Goal: Task Accomplishment & Management: Use online tool/utility

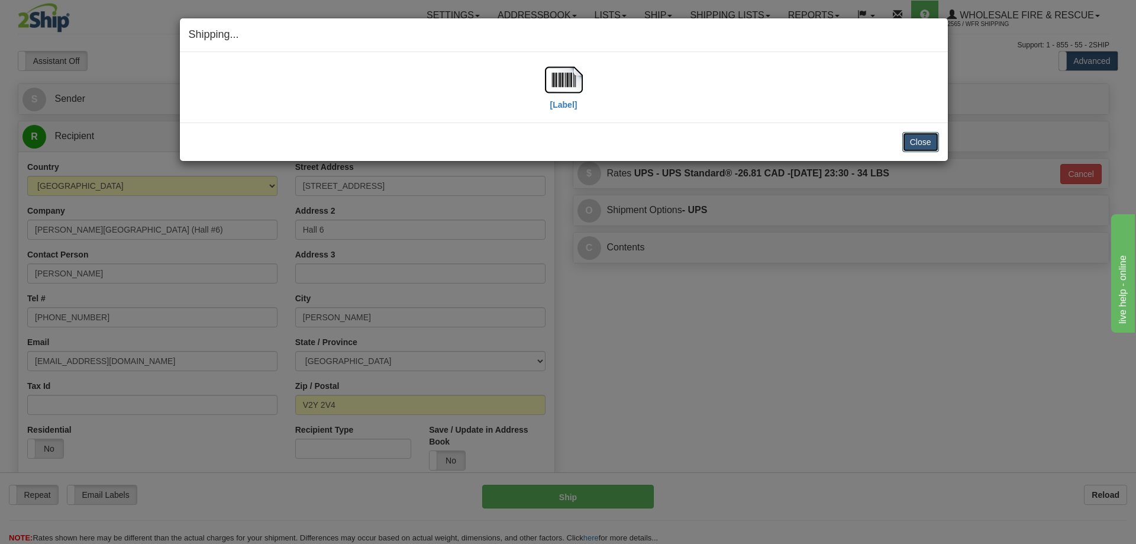
click at [929, 138] on button "Close" at bounding box center [921, 142] width 37 height 20
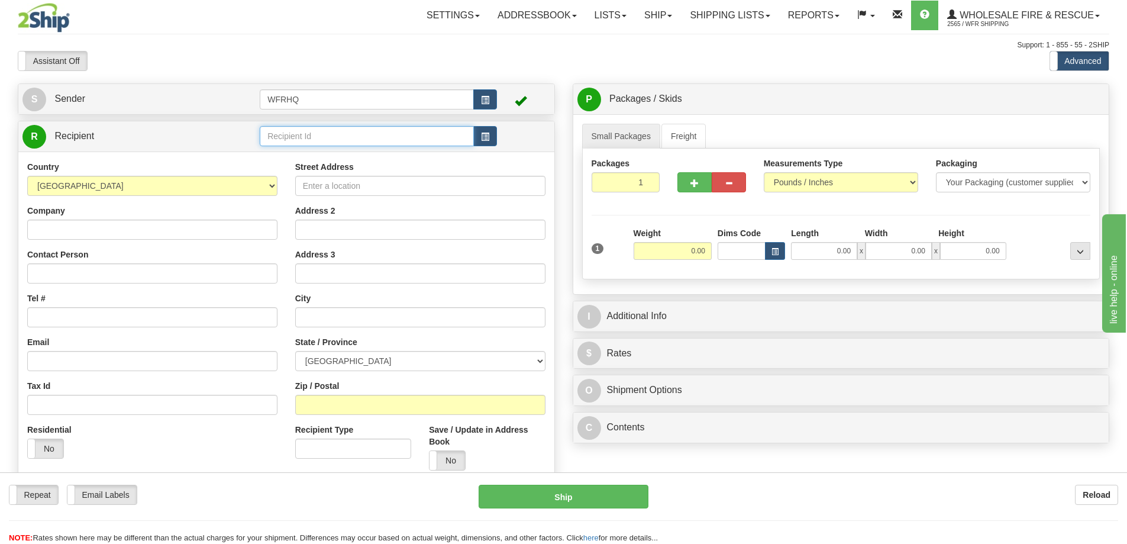
click at [286, 143] on input "text" at bounding box center [367, 136] width 214 height 20
click at [311, 141] on input "text" at bounding box center [367, 136] width 214 height 20
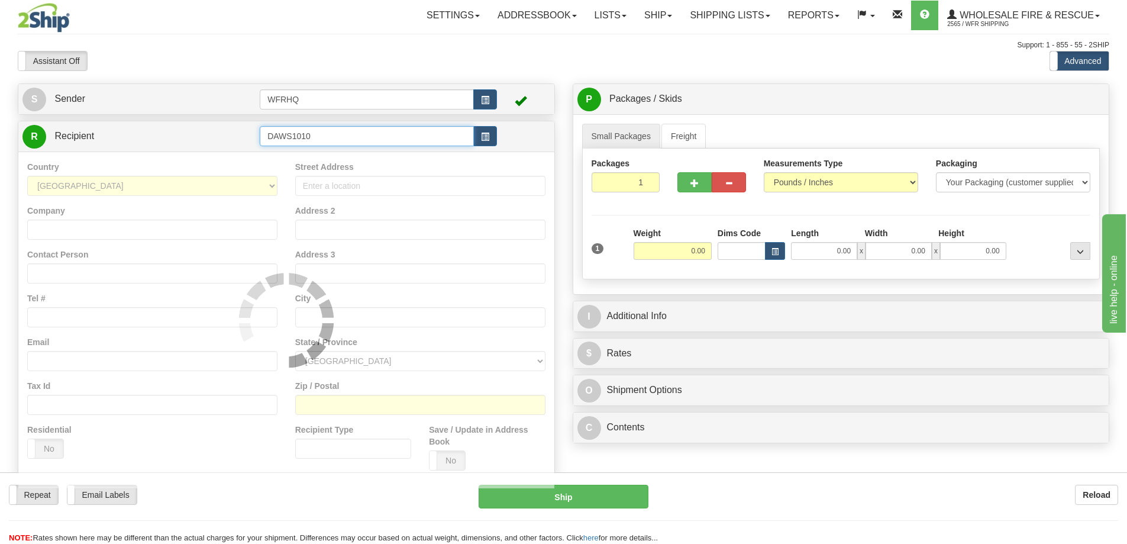
type input "DAWS1010"
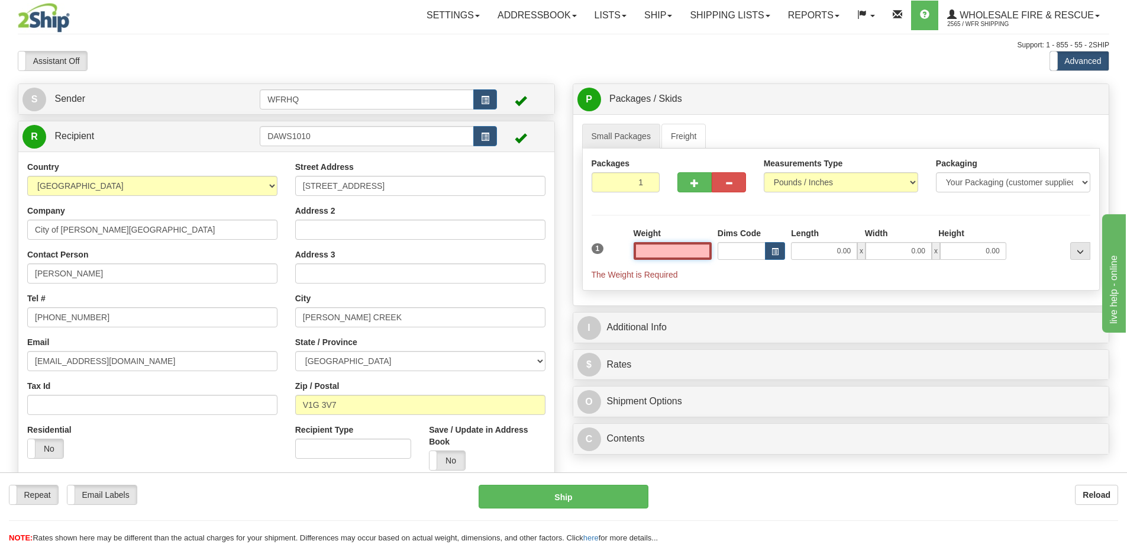
click at [662, 253] on input "text" at bounding box center [673, 251] width 78 height 18
type input "8.00"
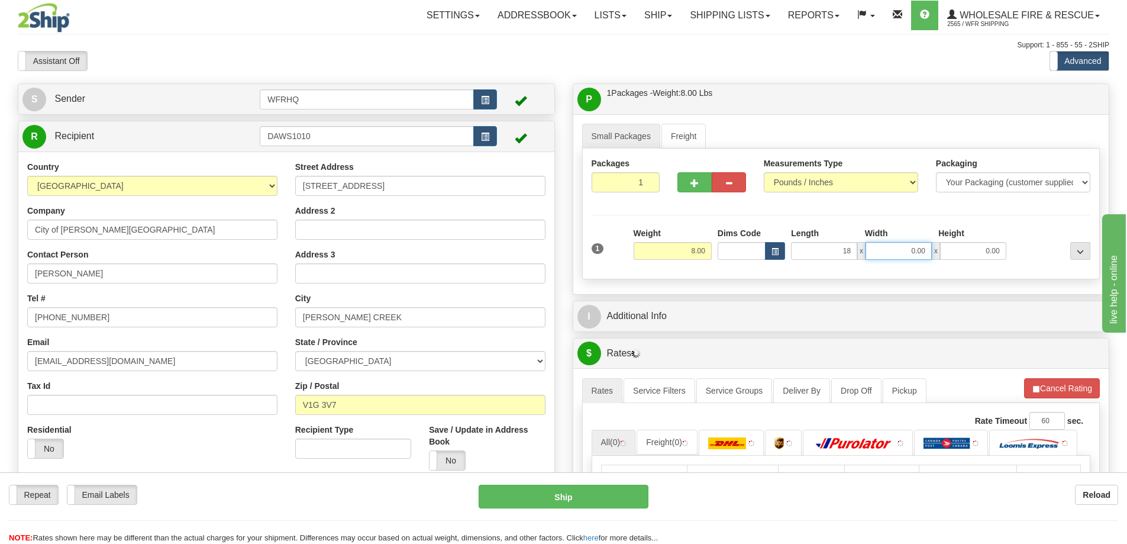
type input "18.00"
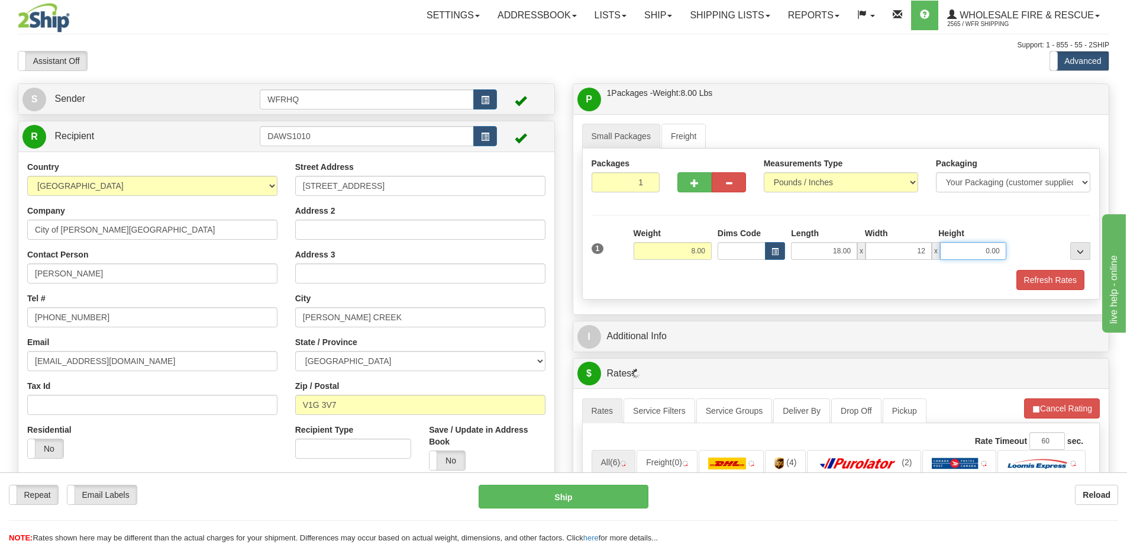
type input "12.00"
click at [1051, 284] on button "Refresh Rates" at bounding box center [1051, 280] width 68 height 20
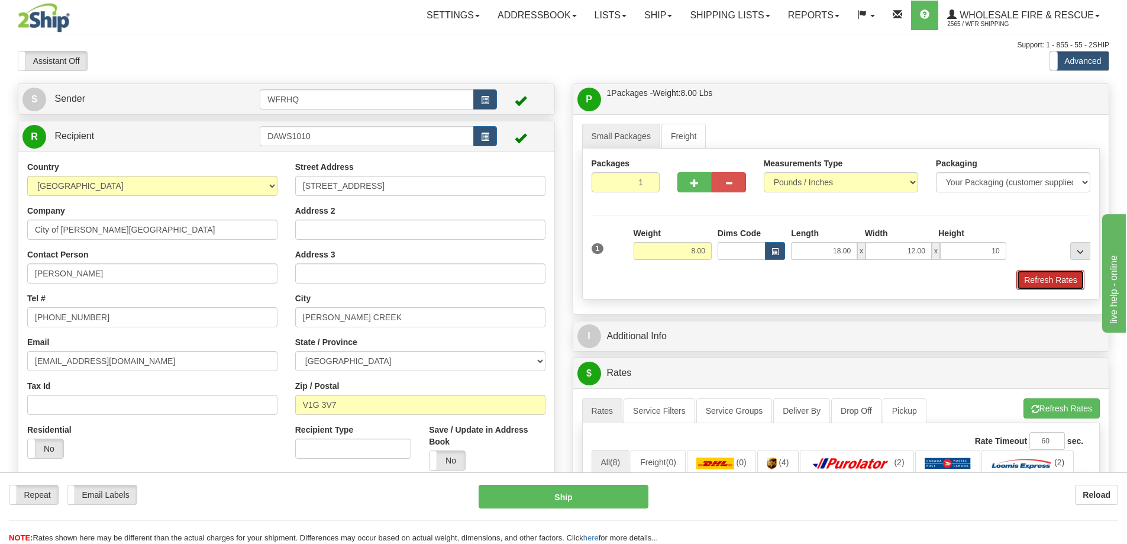
type input "10.00"
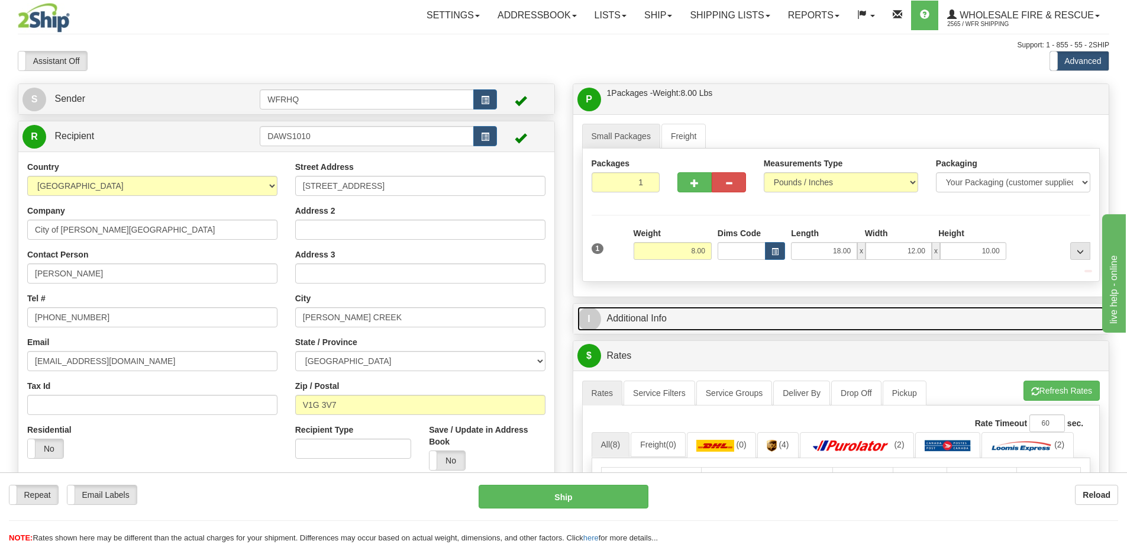
click at [775, 320] on link "I Additional Info" at bounding box center [842, 319] width 528 height 24
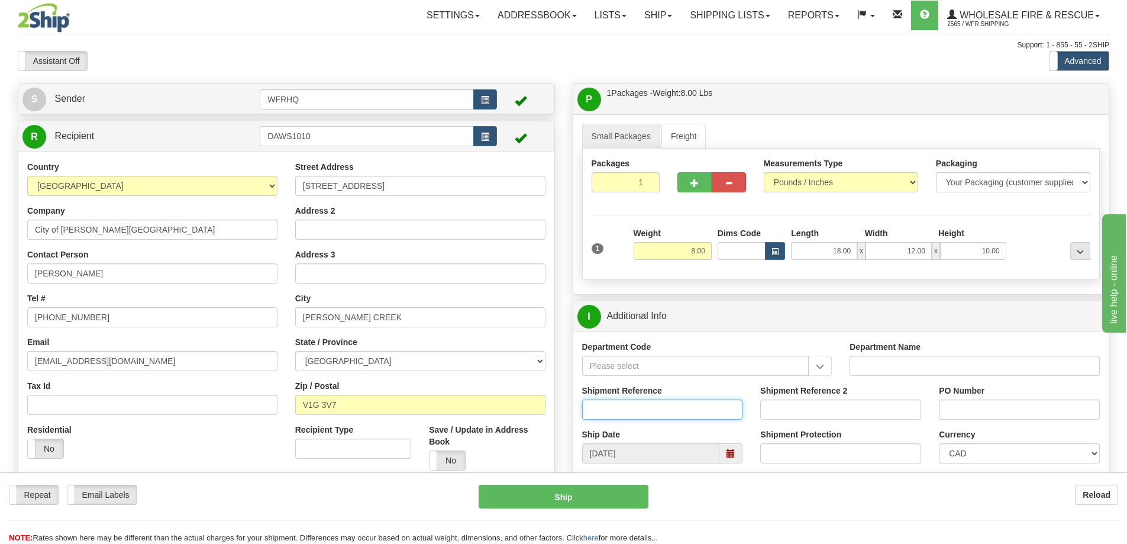
click at [624, 417] on input "Shipment Reference" at bounding box center [662, 410] width 161 height 20
type input "S47059-31119"
type input "Mike Van Laerhoven"
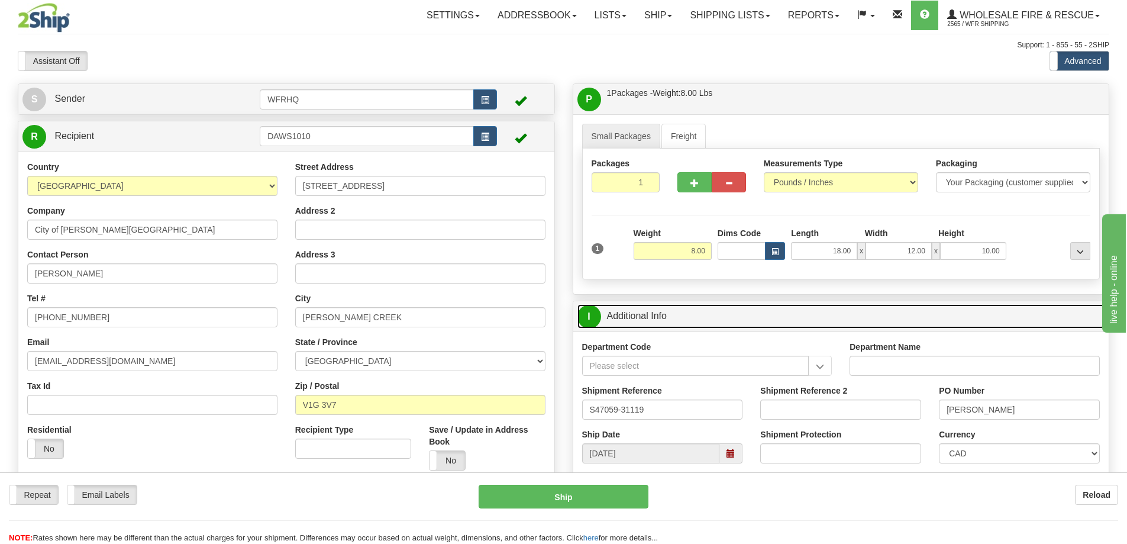
click at [823, 318] on link "I Additional Info" at bounding box center [842, 316] width 528 height 24
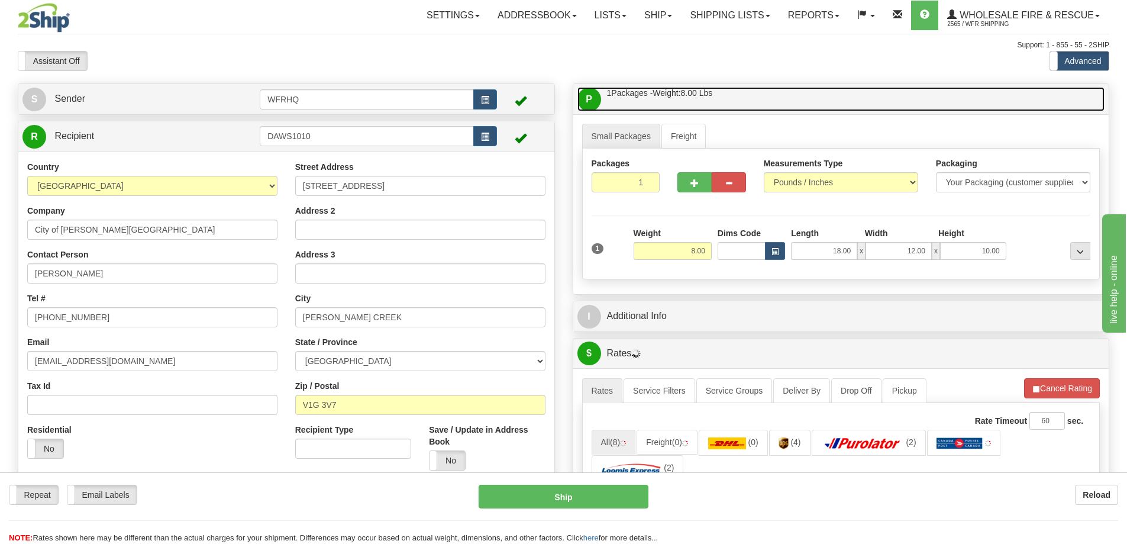
click at [788, 89] on link "P Packages / Skids 1 Packages - Weight: 8.00 Lbs 1 Skids - Weight: NaN Lbs" at bounding box center [842, 99] width 528 height 24
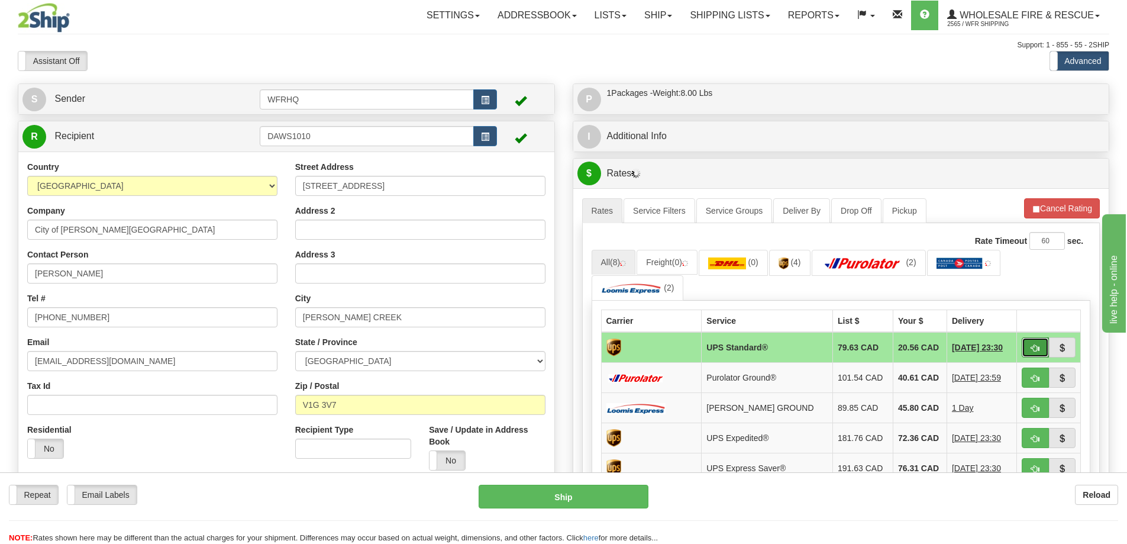
click at [1033, 347] on span "button" at bounding box center [1036, 348] width 8 height 8
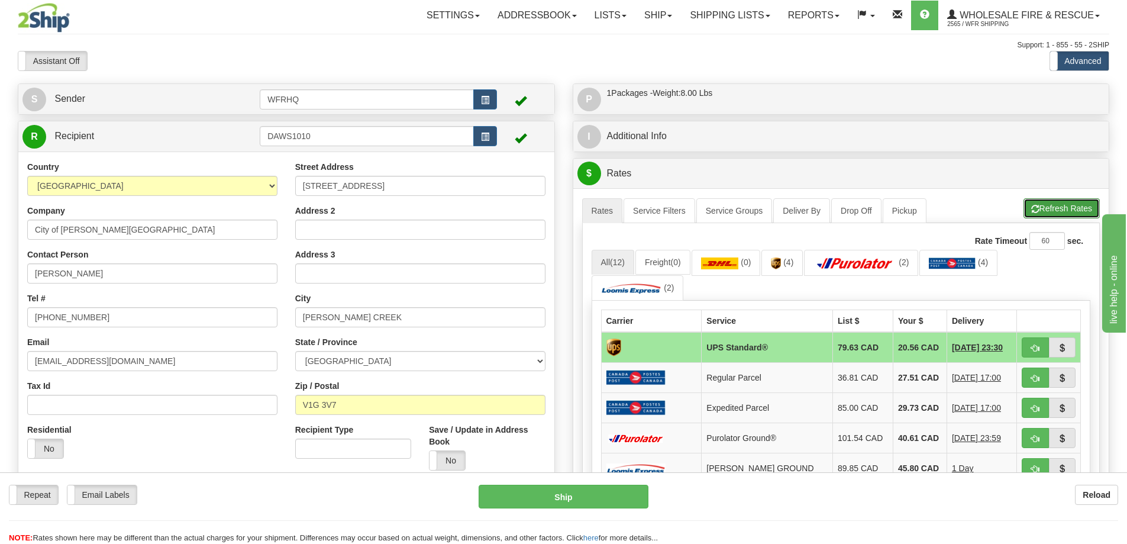
click at [1051, 202] on button "Refresh Rates" at bounding box center [1062, 208] width 76 height 20
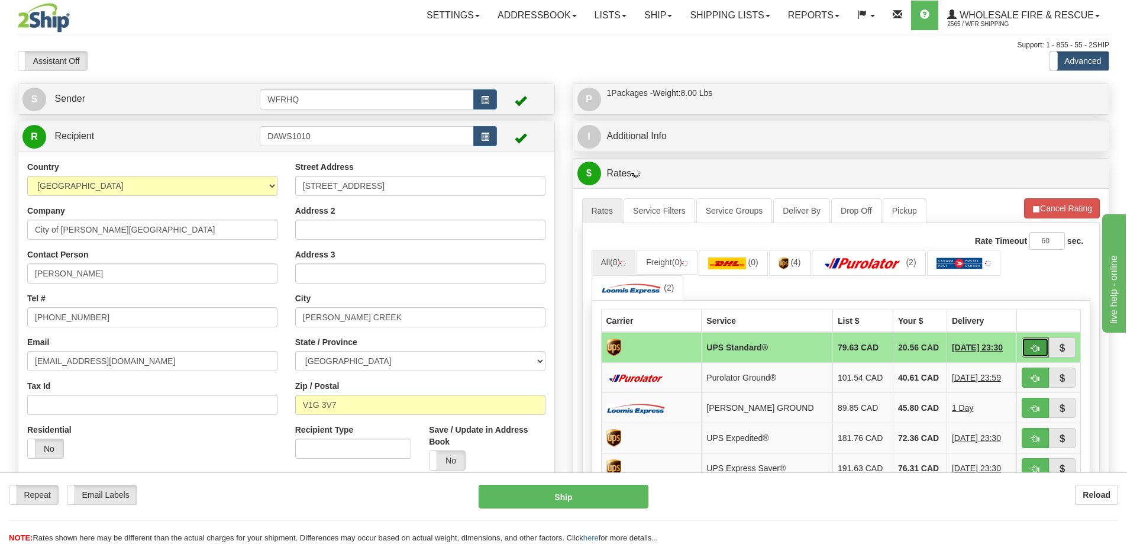
click at [1038, 352] on span "button" at bounding box center [1036, 348] width 8 height 8
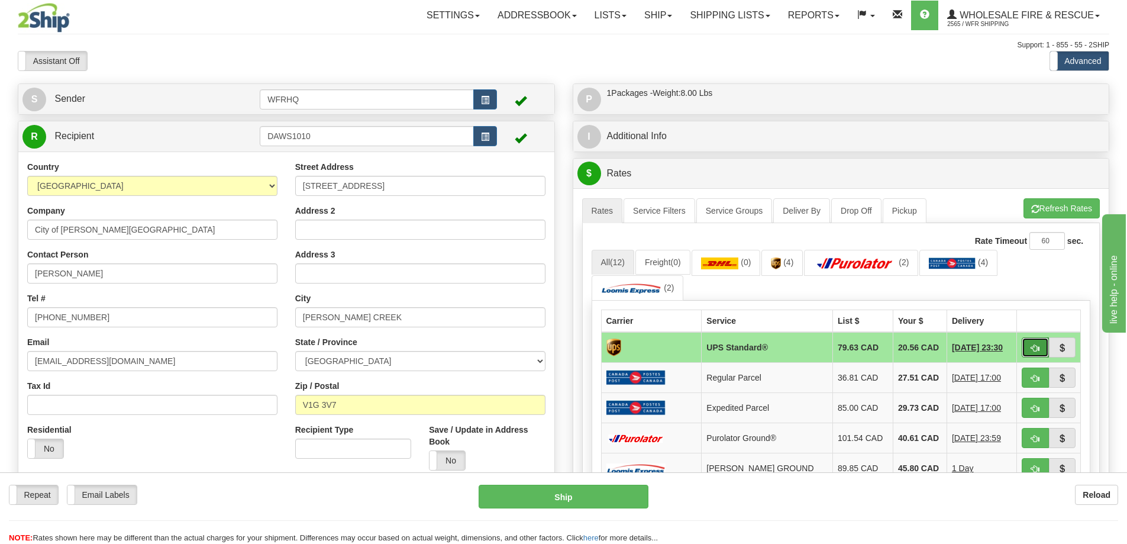
click at [1041, 353] on button "button" at bounding box center [1035, 347] width 27 height 20
type input "11"
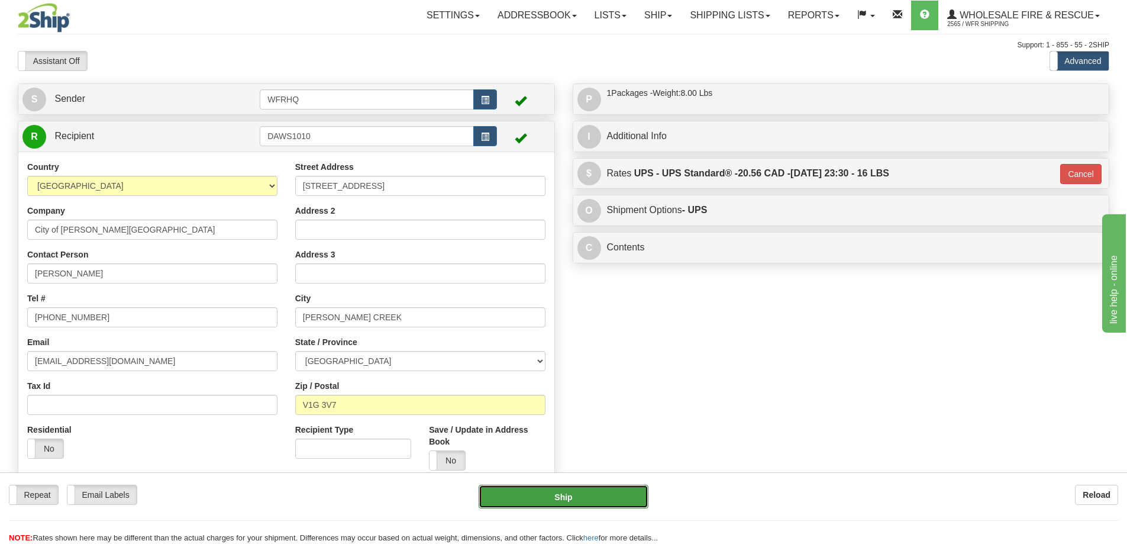
click at [591, 500] on button "Ship" at bounding box center [564, 497] width 170 height 24
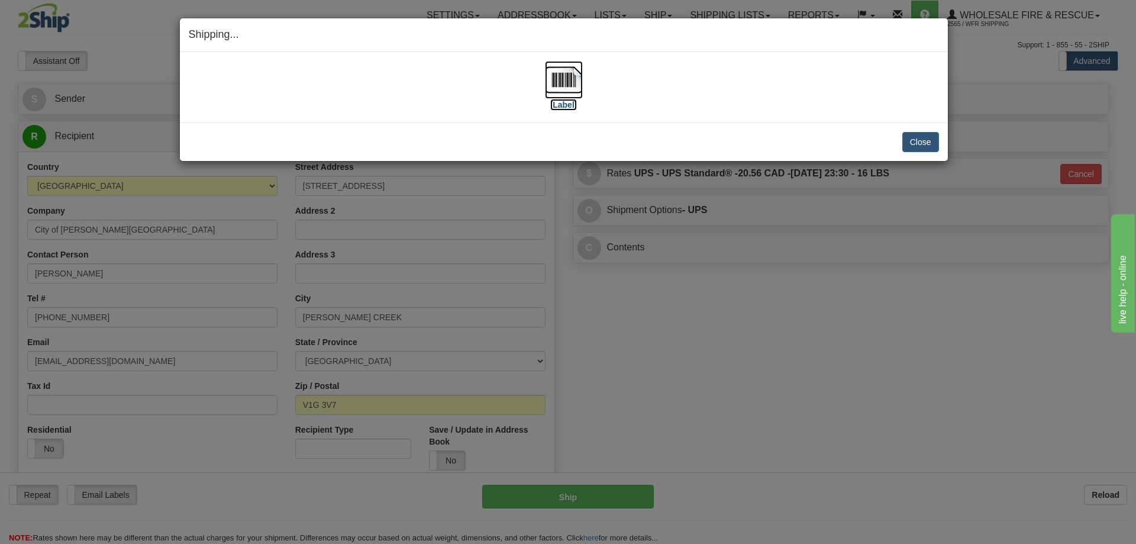
click at [556, 73] on img at bounding box center [564, 80] width 38 height 38
